Goal: Task Accomplishment & Management: Use online tool/utility

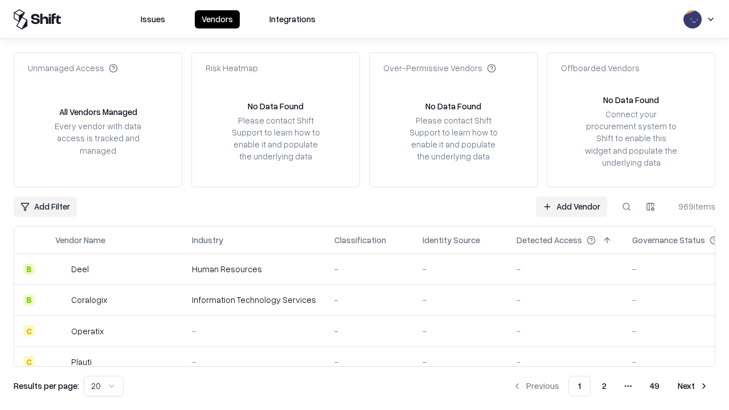
click at [571, 206] on link "Add Vendor" at bounding box center [571, 206] width 71 height 20
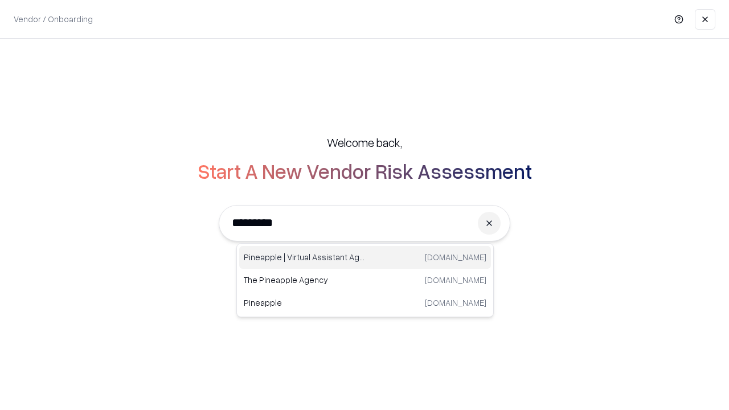
click at [365, 257] on div "Pineapple | Virtual Assistant Agency [DOMAIN_NAME]" at bounding box center [365, 257] width 252 height 23
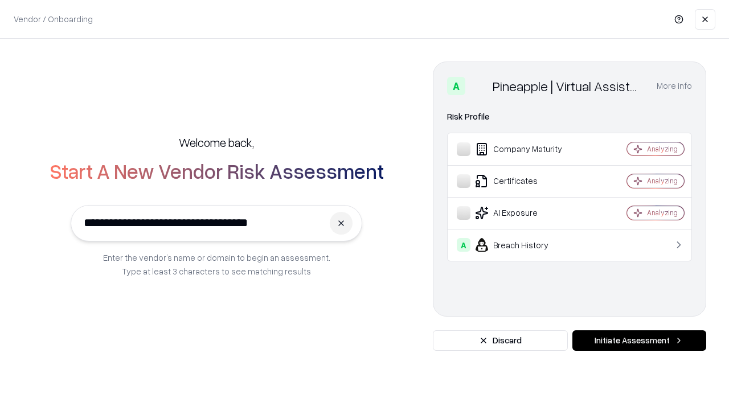
type input "**********"
click at [639, 340] on button "Initiate Assessment" at bounding box center [639, 340] width 134 height 20
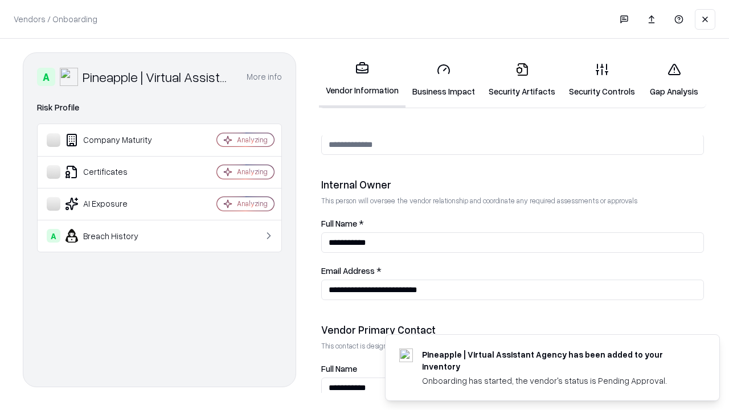
scroll to position [590, 0]
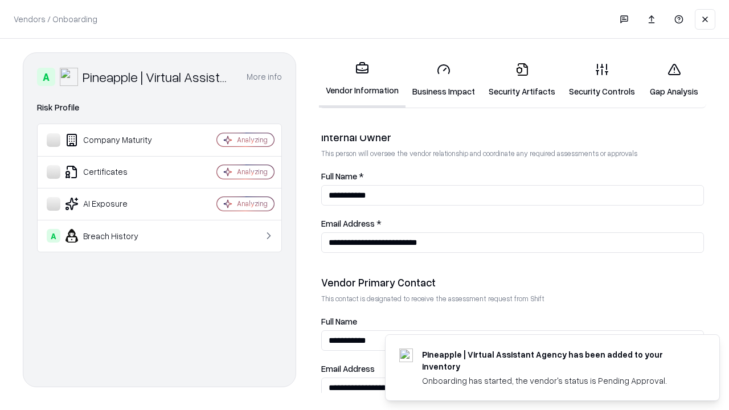
click at [443, 80] on link "Business Impact" at bounding box center [443, 80] width 76 height 53
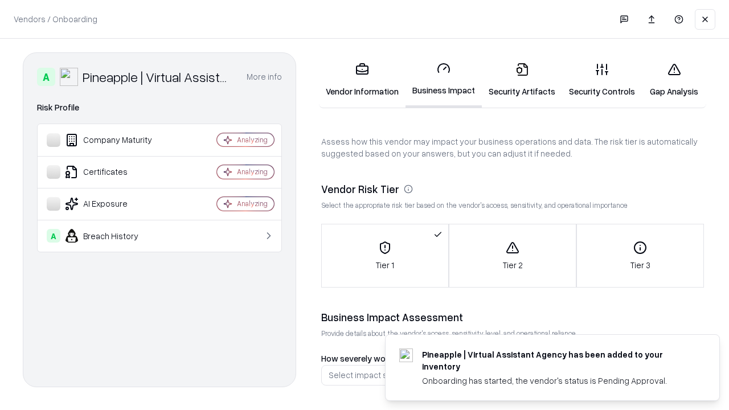
click at [521, 80] on link "Security Artifacts" at bounding box center [522, 80] width 80 height 53
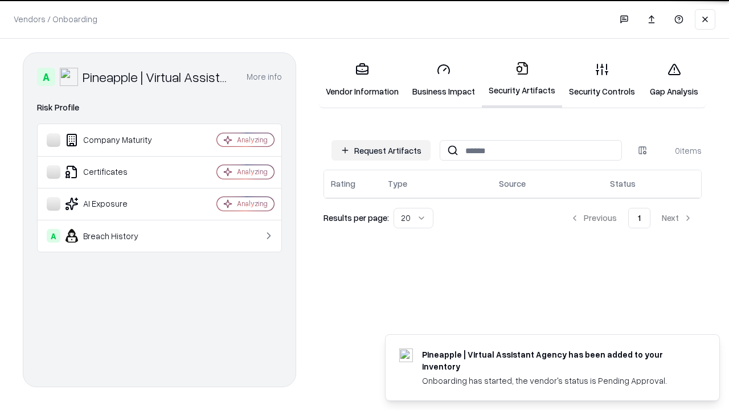
click at [381, 150] on button "Request Artifacts" at bounding box center [380, 150] width 99 height 20
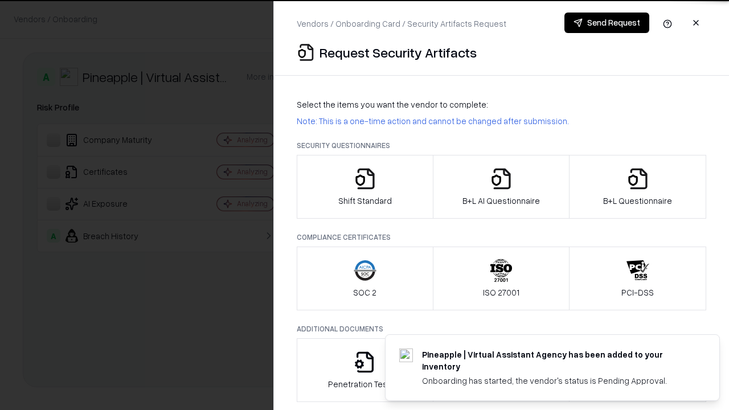
click at [364, 187] on icon "button" at bounding box center [365, 178] width 23 height 23
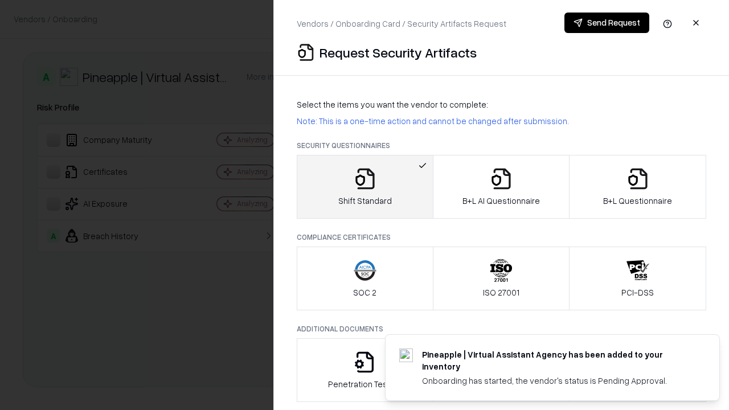
click at [606, 23] on button "Send Request" at bounding box center [606, 23] width 85 height 20
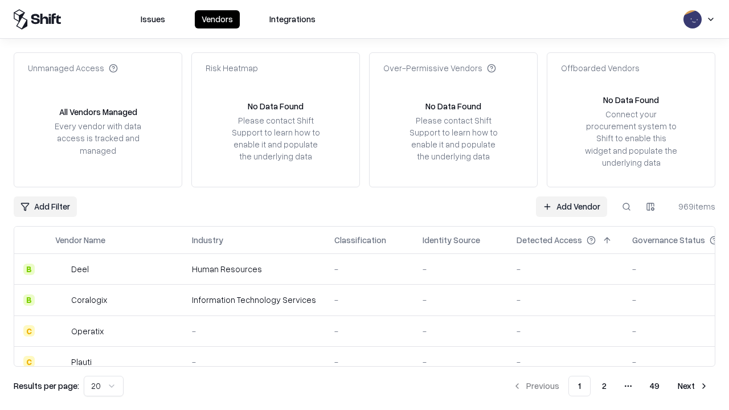
click at [626, 206] on button at bounding box center [626, 206] width 20 height 20
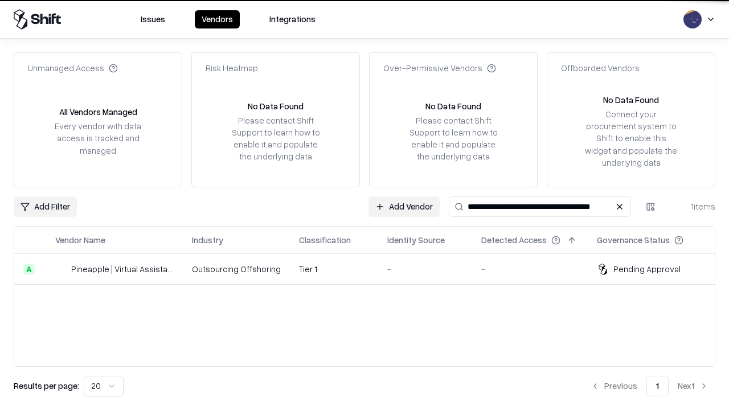
type input "**********"
click at [371, 269] on td "Tier 1" at bounding box center [334, 269] width 88 height 31
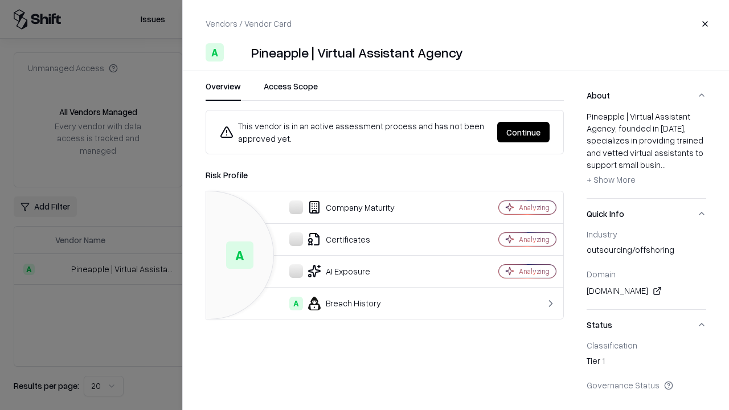
click at [523, 132] on button "Continue" at bounding box center [523, 132] width 52 height 20
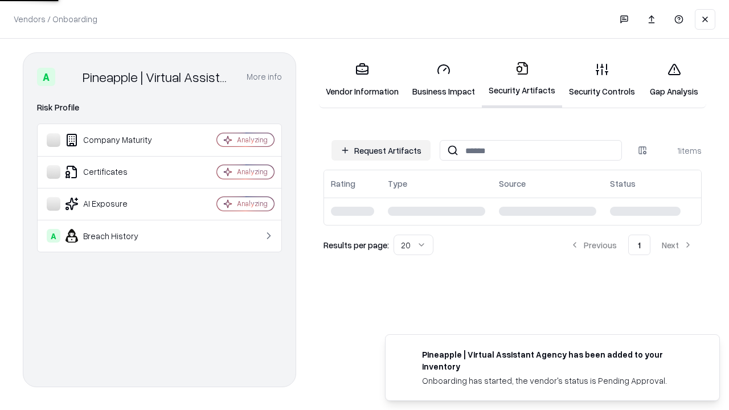
click at [602, 80] on link "Security Controls" at bounding box center [602, 80] width 80 height 53
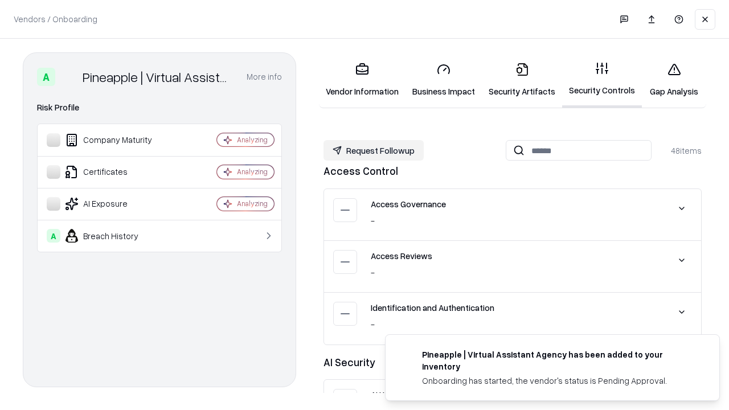
click at [373, 150] on button "Request Followup" at bounding box center [373, 150] width 100 height 20
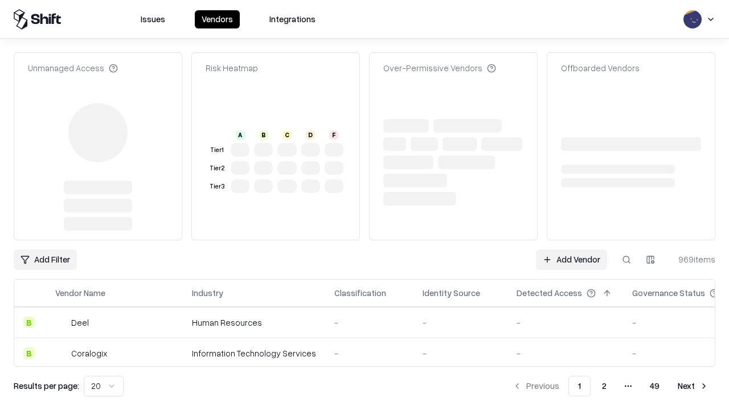
click at [571, 249] on link "Add Vendor" at bounding box center [571, 259] width 71 height 20
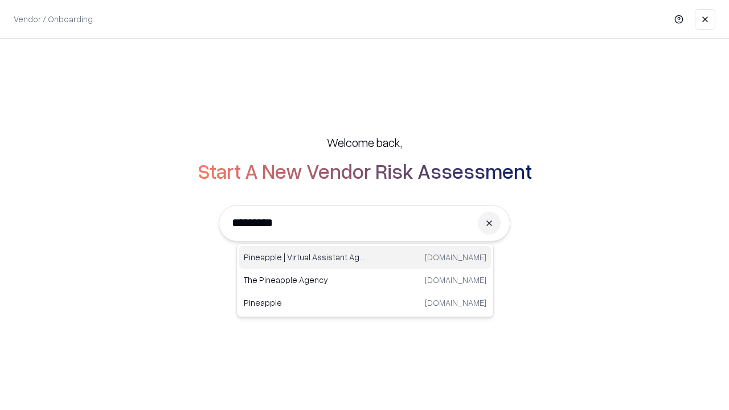
click at [365, 257] on div "Pineapple | Virtual Assistant Agency [DOMAIN_NAME]" at bounding box center [365, 257] width 252 height 23
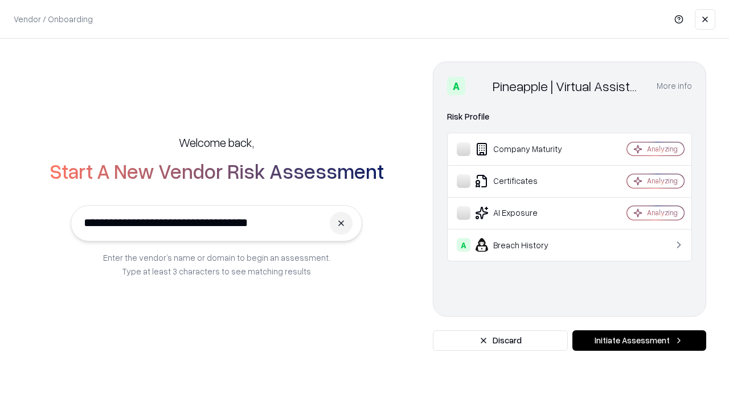
type input "**********"
click at [639, 340] on button "Initiate Assessment" at bounding box center [639, 340] width 134 height 20
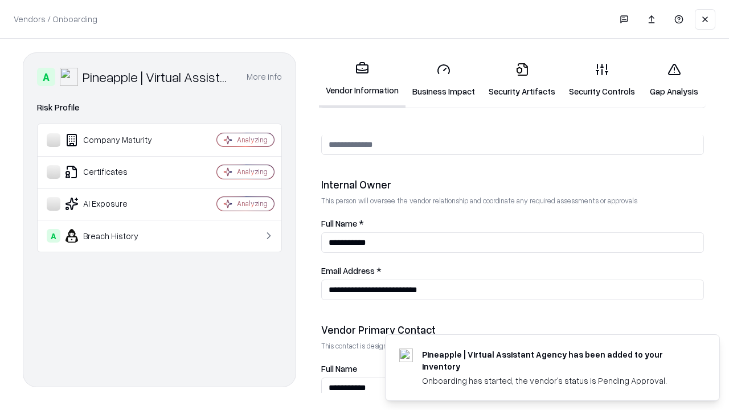
scroll to position [590, 0]
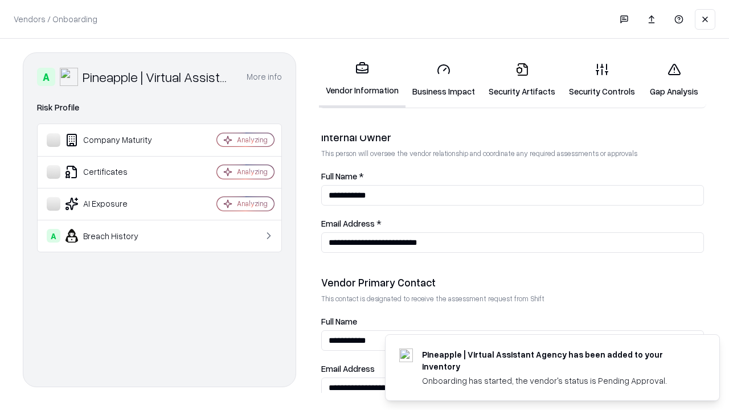
click at [673, 80] on link "Gap Analysis" at bounding box center [674, 80] width 64 height 53
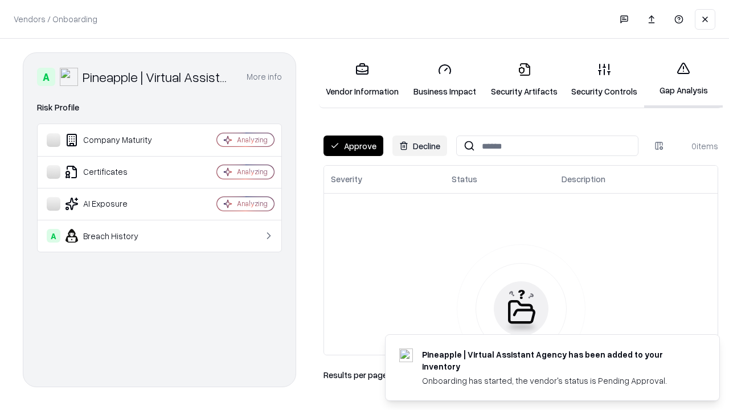
click at [353, 146] on button "Approve" at bounding box center [353, 145] width 60 height 20
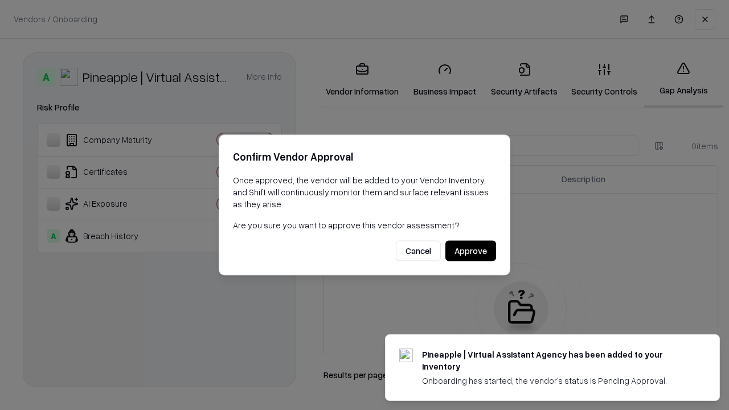
click at [470, 250] on button "Approve" at bounding box center [470, 251] width 51 height 20
